Goal: Navigation & Orientation: Find specific page/section

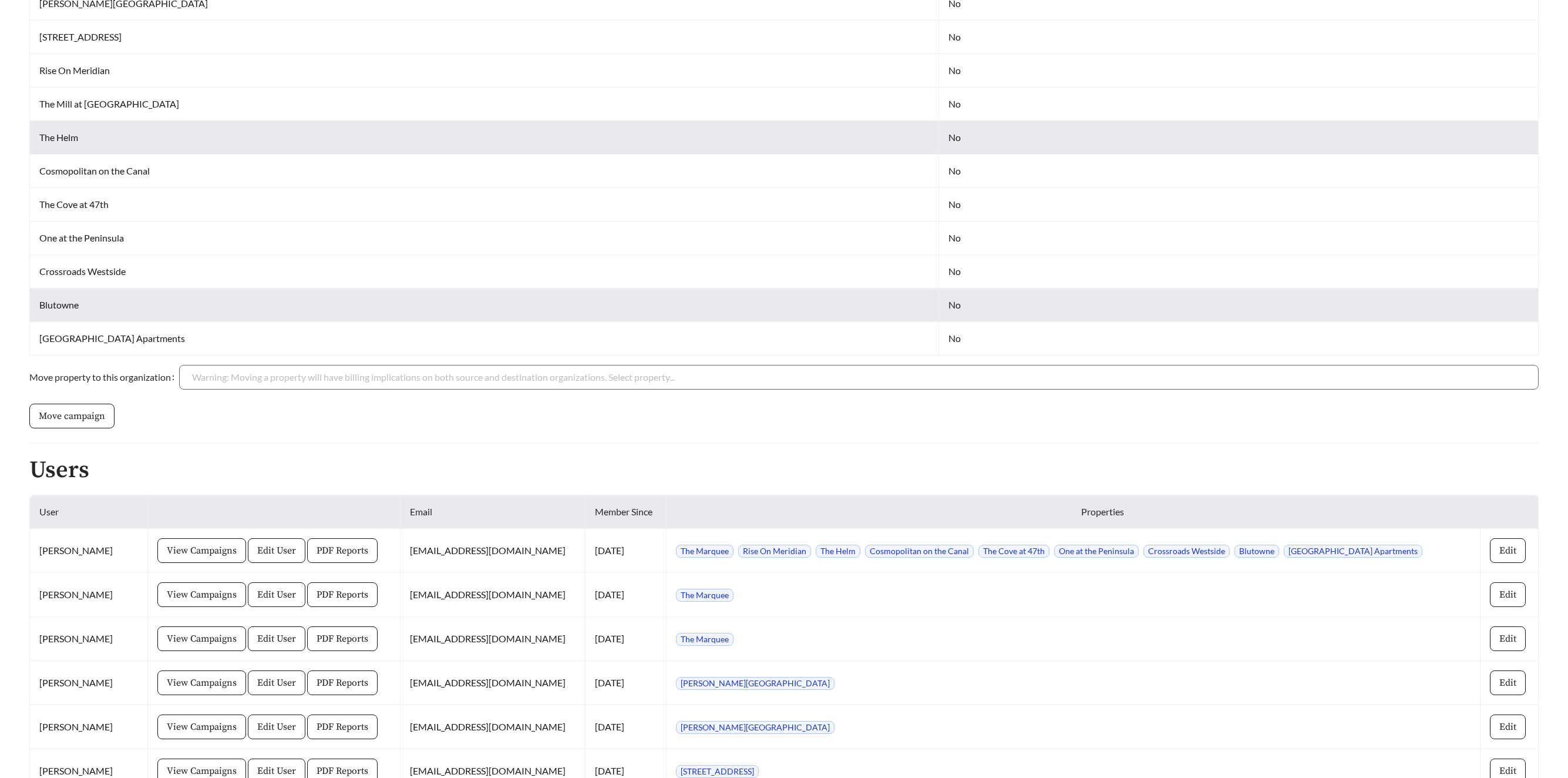
scroll to position [578, 0]
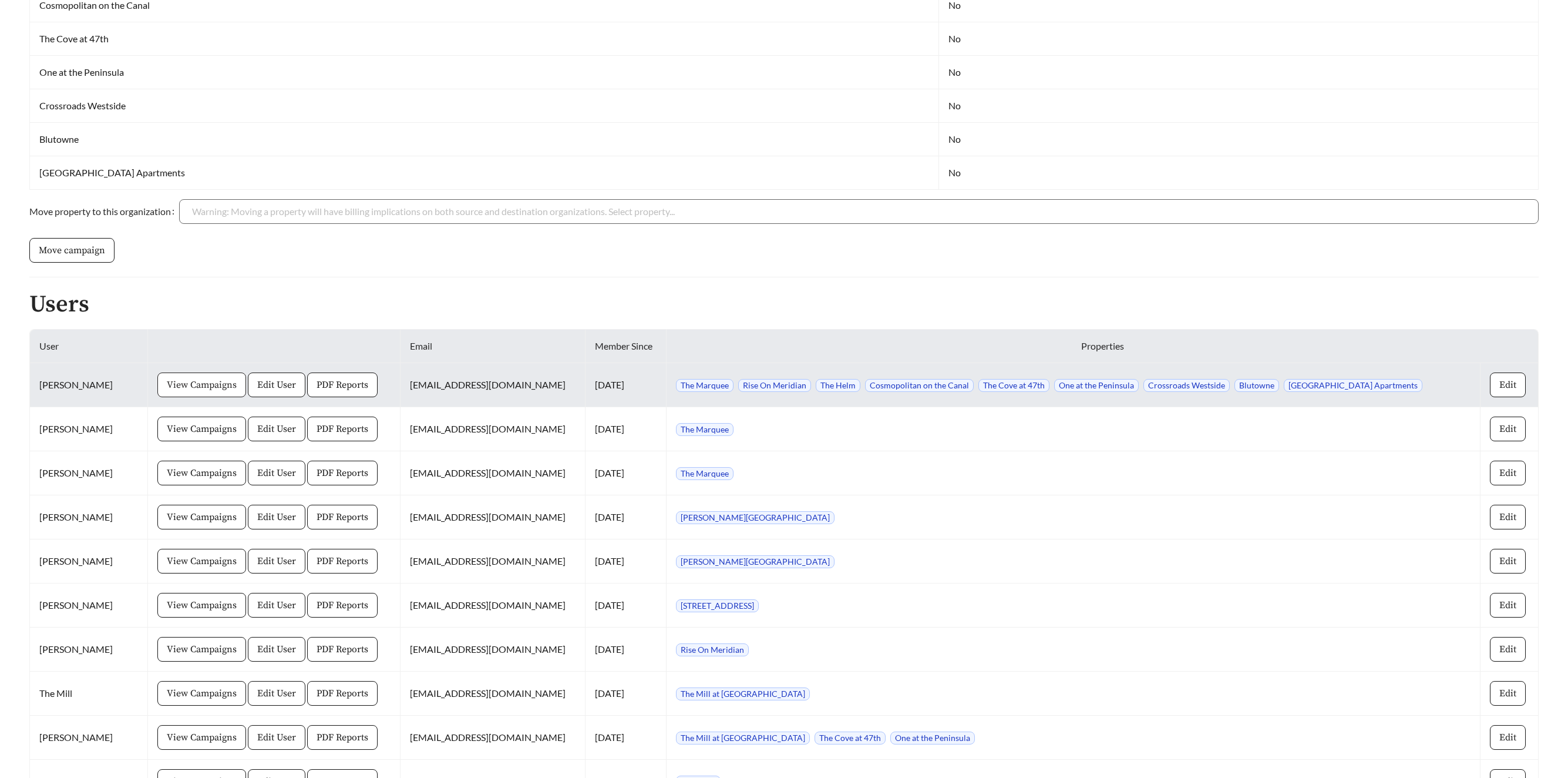
click at [232, 378] on span "View Campaigns" at bounding box center [202, 385] width 70 height 14
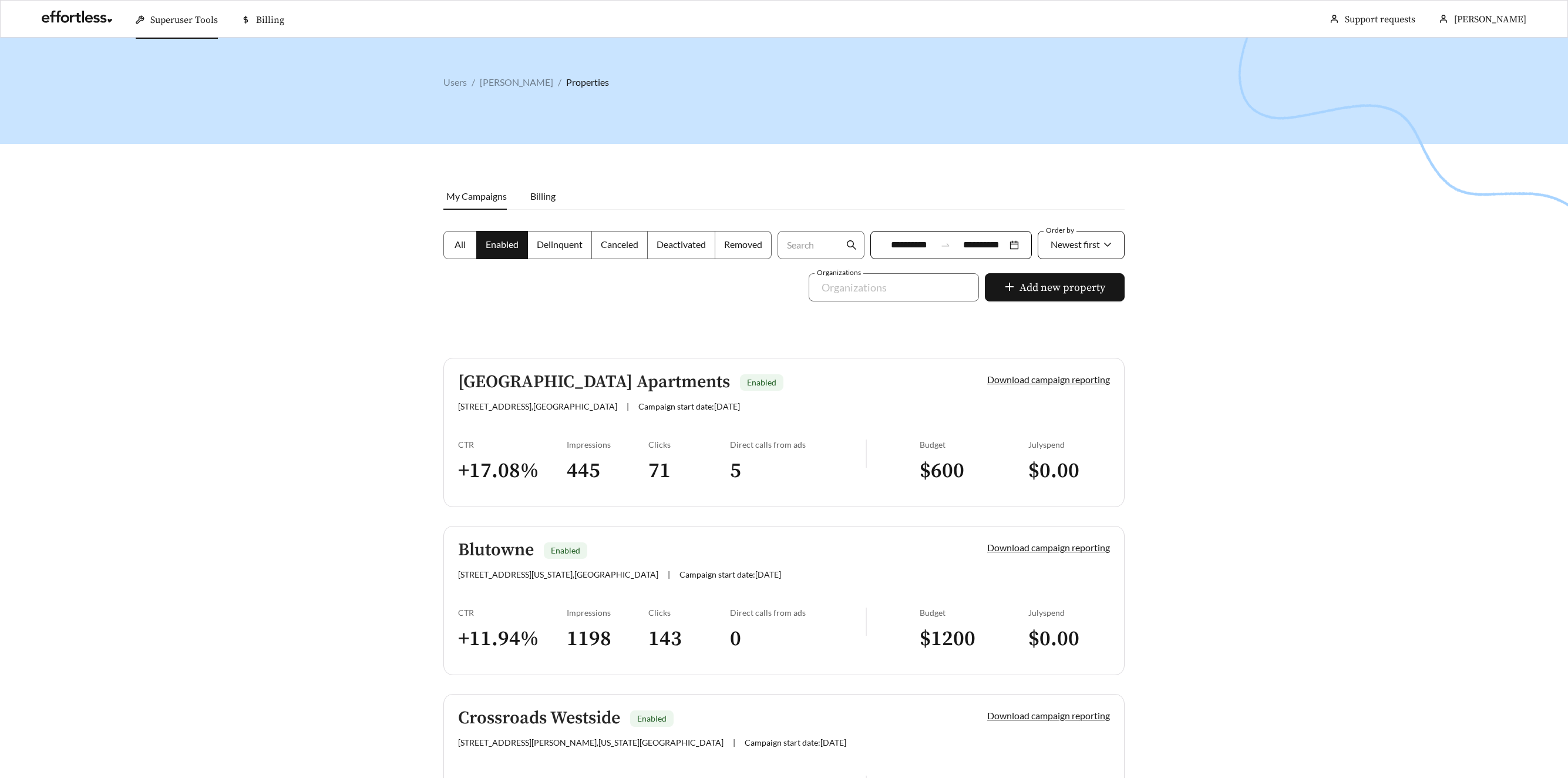
click at [1062, 248] on span "Newest first" at bounding box center [1075, 243] width 50 height 11
click at [1062, 272] on span "Newest first" at bounding box center [1075, 272] width 53 height 11
click at [1110, 240] on icon at bounding box center [1107, 244] width 9 height 9
click at [1071, 246] on span "Newest first" at bounding box center [1075, 243] width 50 height 11
click at [1066, 310] on div "A-Z" at bounding box center [1080, 310] width 63 height 13
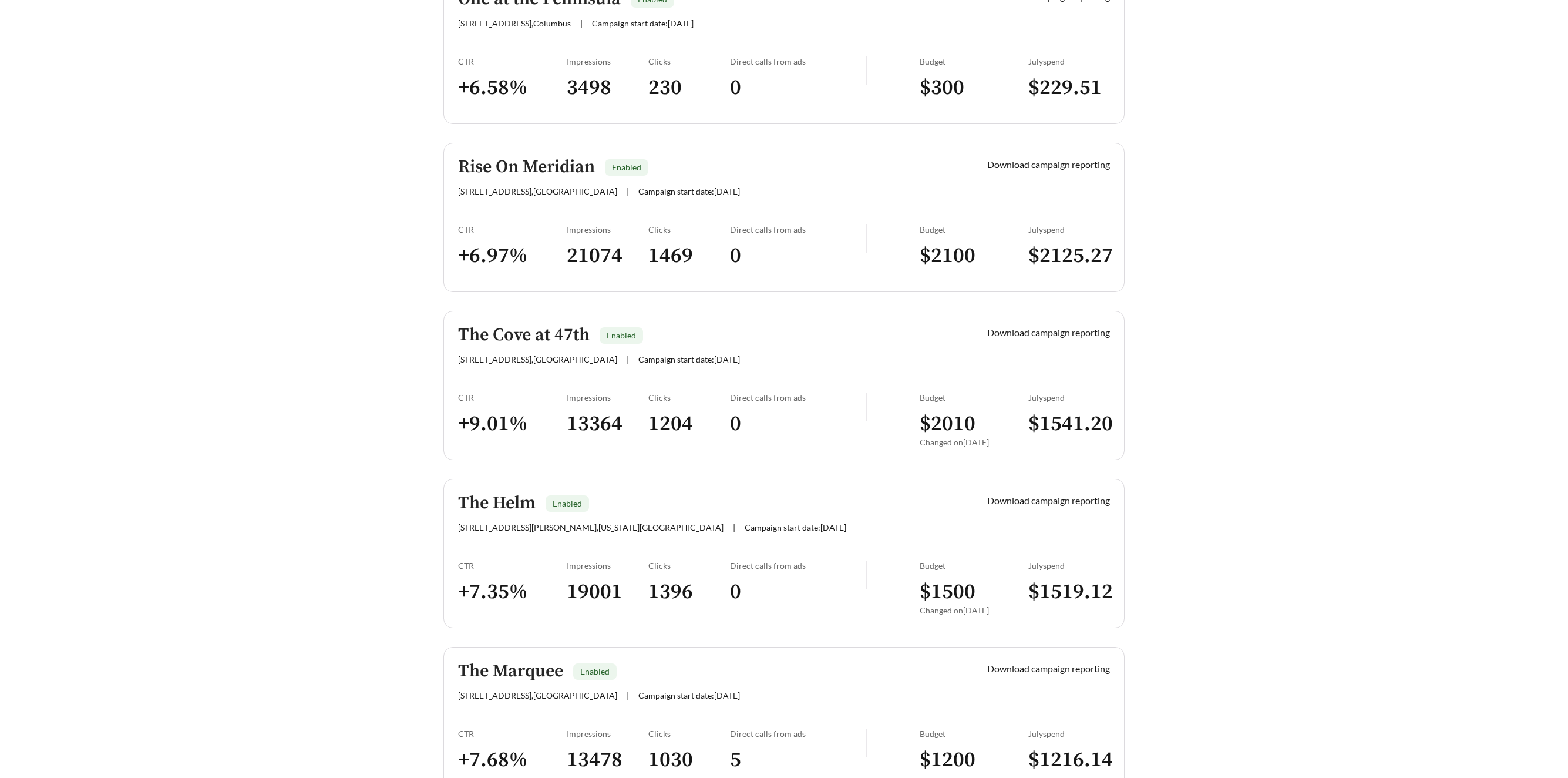
scroll to position [1134, 0]
